Goal: Information Seeking & Learning: Learn about a topic

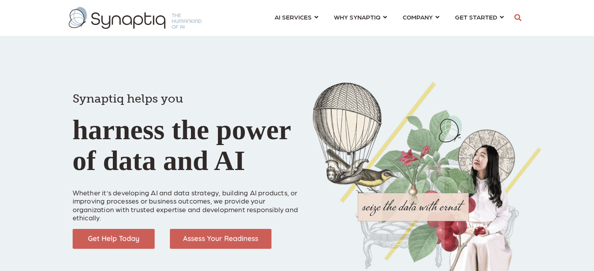
scroll to position [0, 3]
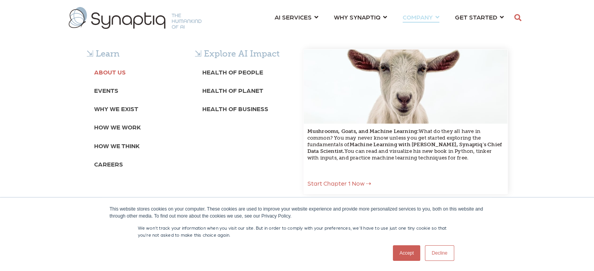
click at [111, 72] on b "About Us" at bounding box center [110, 71] width 32 height 7
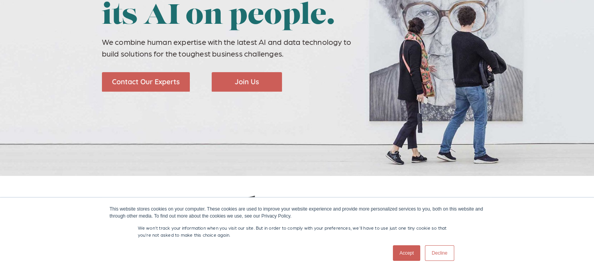
scroll to position [0, 3]
click at [411, 253] on link "Accept" at bounding box center [407, 254] width 28 height 16
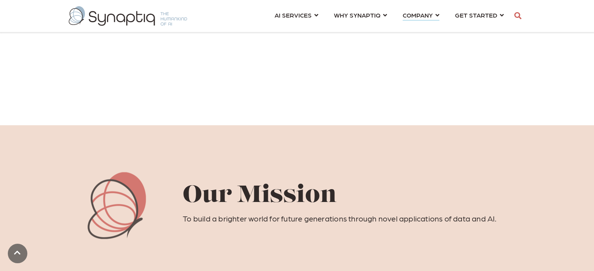
scroll to position [273, 0]
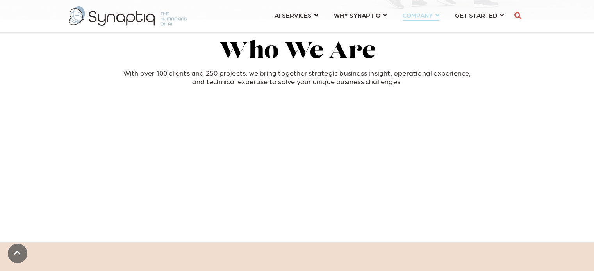
click at [437, 15] on link "COMPANY ⇲ Learn About Us Events Why We Exist How We Work How We Think Careers ⇲…" at bounding box center [421, 15] width 37 height 14
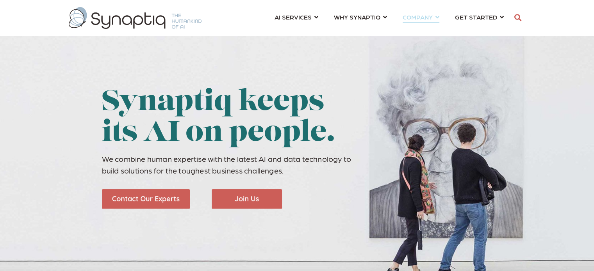
scroll to position [0, 3]
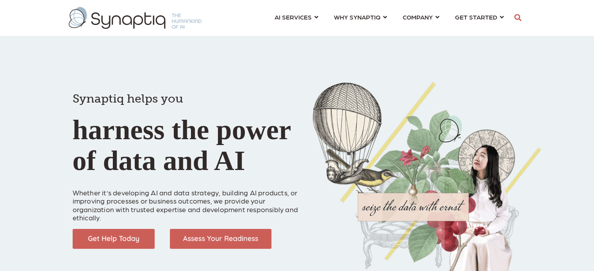
scroll to position [0, 3]
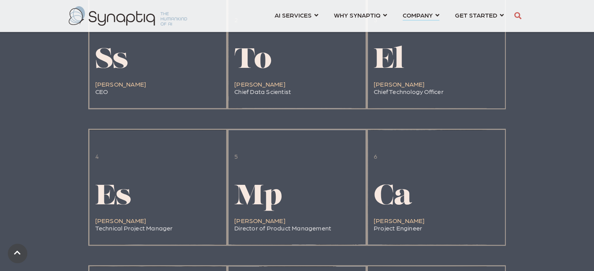
scroll to position [937, 0]
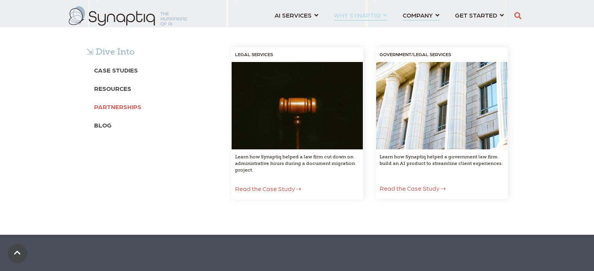
click at [127, 107] on b "Partnerships" at bounding box center [117, 106] width 47 height 7
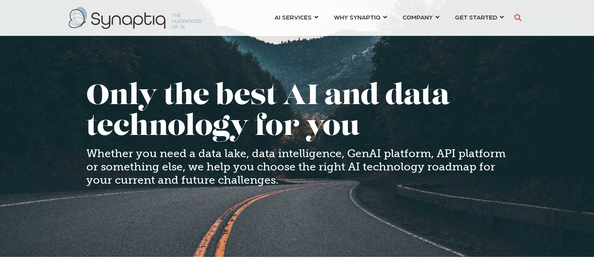
scroll to position [195, 0]
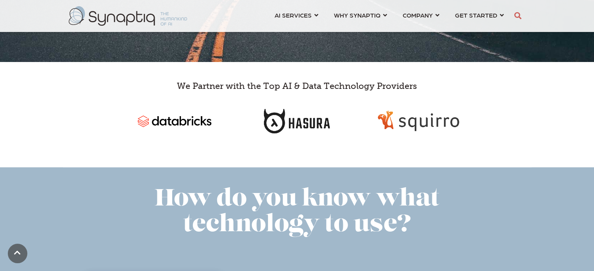
click at [284, 125] on img at bounding box center [297, 121] width 122 height 53
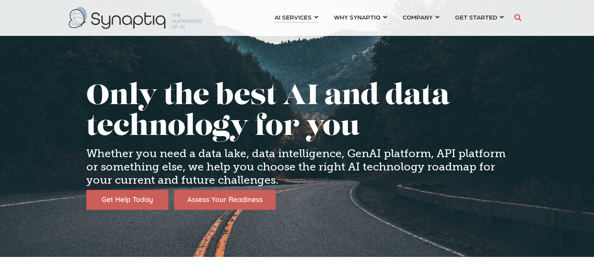
scroll to position [0, 3]
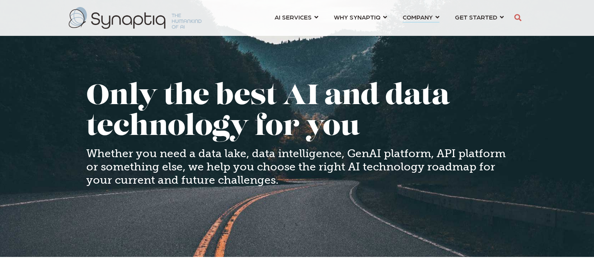
click at [438, 15] on link "COMPANY ⇲ Learn About Us Events Why We Exist How We Work How We Think Careers ⇲…" at bounding box center [421, 17] width 37 height 14
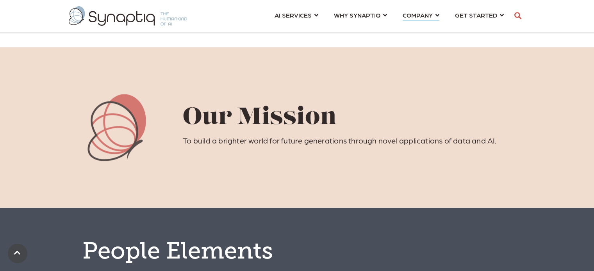
scroll to position [664, 0]
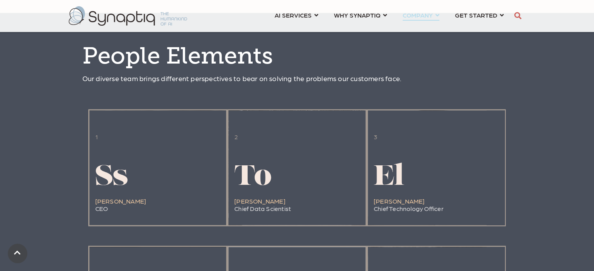
click at [439, 14] on link "COMPANY ⇲ Learn About Us Events Why We Exist How We Work How We Think Careers ⇲…" at bounding box center [421, 15] width 37 height 14
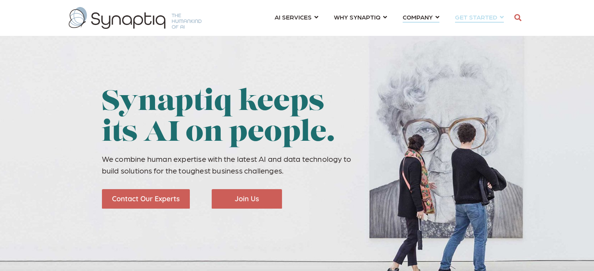
scroll to position [0, 3]
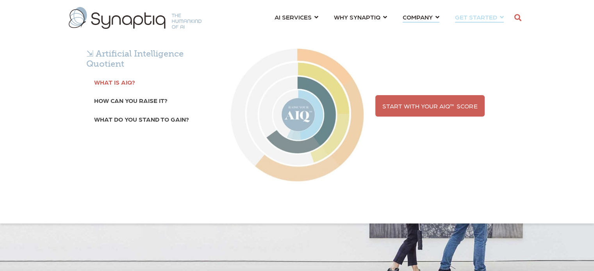
click at [121, 81] on b "What is AIQ?" at bounding box center [114, 81] width 41 height 7
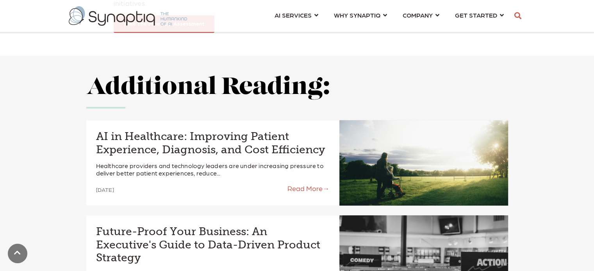
scroll to position [859, 0]
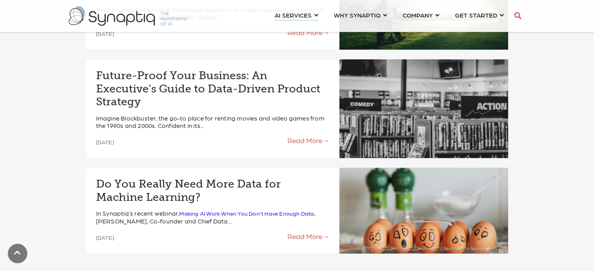
click at [317, 12] on link "AI SERVICES ⇲ By Industry Construction & Real Estate Healthcare Legal Governmen…" at bounding box center [297, 15] width 44 height 14
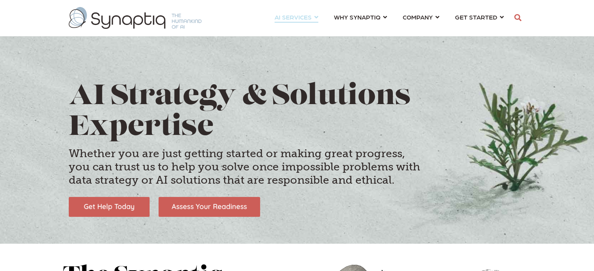
click at [318, 18] on link "AI SERVICES ⇲ By Industry Construction & Real Estate Healthcare Legal Governmen…" at bounding box center [297, 17] width 44 height 14
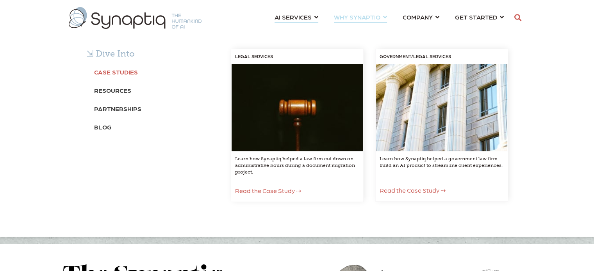
click at [128, 68] on b "Case Studies" at bounding box center [116, 71] width 44 height 7
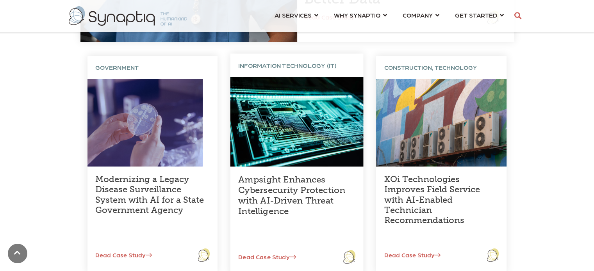
scroll to position [391, 0]
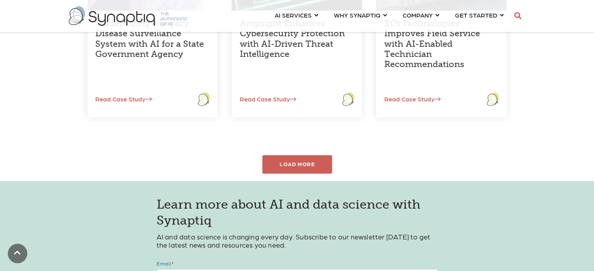
click at [299, 157] on div "LOAD MORE" at bounding box center [297, 164] width 70 height 18
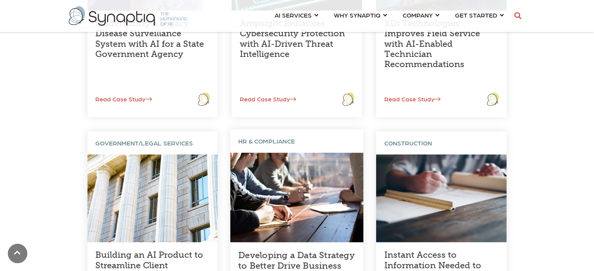
scroll to position [508, 0]
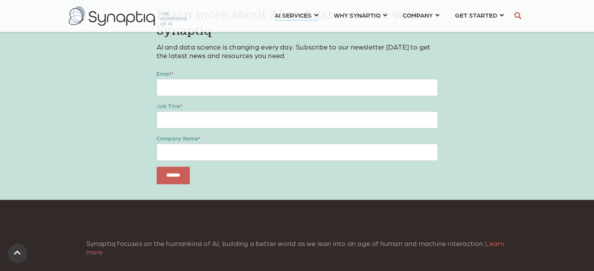
scroll to position [1757, 0]
